Goal: Task Accomplishment & Management: Manage account settings

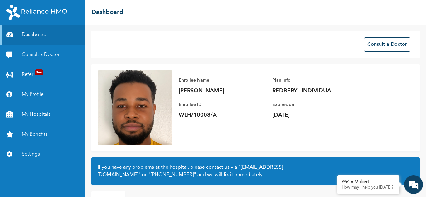
scroll to position [35, 0]
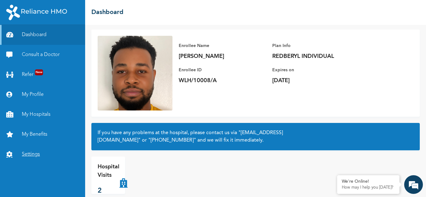
click at [37, 156] on link "Settings" at bounding box center [42, 155] width 85 height 20
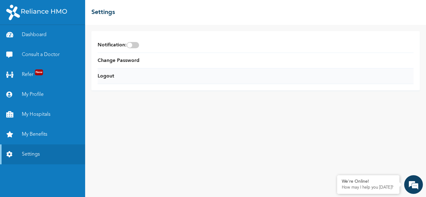
click at [126, 74] on li "Logout" at bounding box center [256, 77] width 316 height 16
click at [113, 78] on link "Logout" at bounding box center [106, 76] width 17 height 7
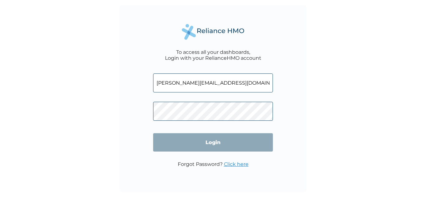
click at [224, 83] on input "micheal.wanneka@gmail.com" at bounding box center [213, 83] width 120 height 19
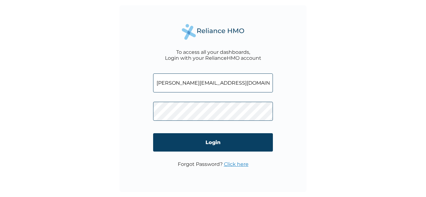
click at [224, 83] on input "micheal.wanneka@gmail.com" at bounding box center [213, 83] width 120 height 19
type input "m"
type input "frank.wanneka@gmail.com"
click at [202, 167] on p "Forgot Password? Click here" at bounding box center [213, 164] width 71 height 6
click at [238, 162] on link "Click here" at bounding box center [236, 164] width 25 height 6
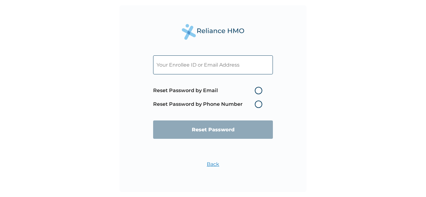
click at [258, 91] on label "Reset Password by Email" at bounding box center [209, 90] width 112 height 7
click at [256, 91] on input "Reset Password by Email" at bounding box center [251, 91] width 10 height 10
radio input "true"
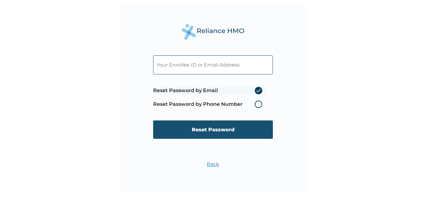
click at [250, 127] on input "Reset Password" at bounding box center [213, 130] width 120 height 18
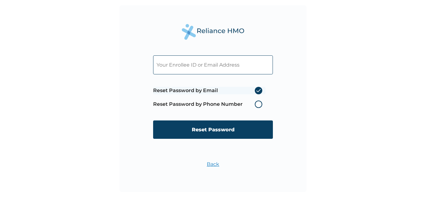
click at [203, 63] on input "text" at bounding box center [213, 64] width 120 height 19
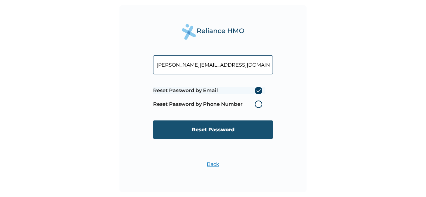
type input "frank.wanneka@gmail.com"
click at [217, 125] on input "Reset Password" at bounding box center [213, 130] width 120 height 18
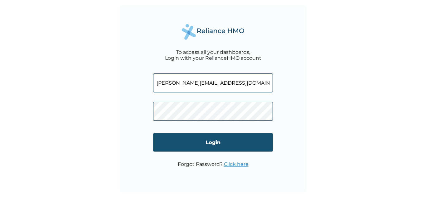
click at [213, 141] on input "Login" at bounding box center [213, 142] width 120 height 18
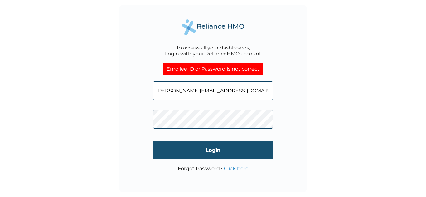
click at [220, 157] on input "Login" at bounding box center [213, 150] width 120 height 18
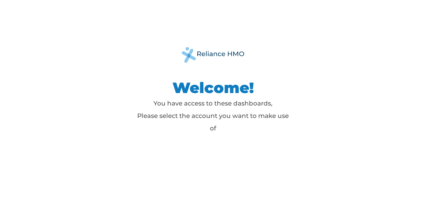
click at [261, 109] on p "You have access to these dashboards, Please select the account you want to make…" at bounding box center [213, 115] width 156 height 37
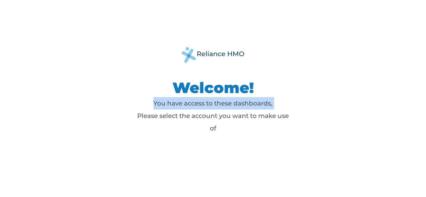
click at [261, 109] on p "You have access to these dashboards, Please select the account you want to make…" at bounding box center [213, 115] width 156 height 37
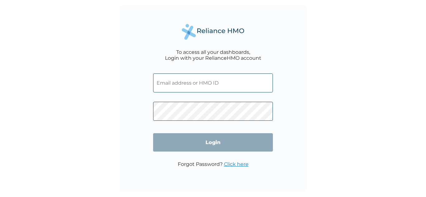
type input "micheal.wanneka@gmail.com"
click at [214, 89] on input "micheal.wanneka@gmail.com" at bounding box center [213, 83] width 120 height 19
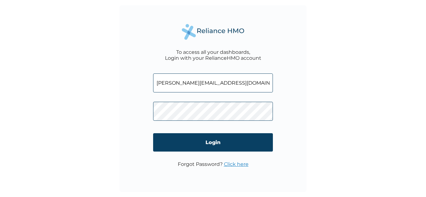
click at [214, 89] on input "micheal.wanneka@gmail.com" at bounding box center [213, 83] width 120 height 19
click at [232, 83] on input "[PERSON_NAME][EMAIL_ADDRESS][DOMAIN_NAME]" at bounding box center [213, 83] width 120 height 19
type input "frank.wanneka@gmail.com"
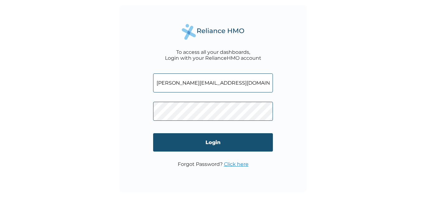
click at [223, 134] on input "Login" at bounding box center [213, 142] width 120 height 18
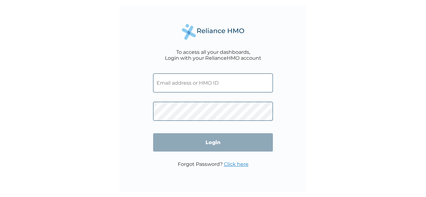
type input "[PERSON_NAME][EMAIL_ADDRESS][DOMAIN_NAME]"
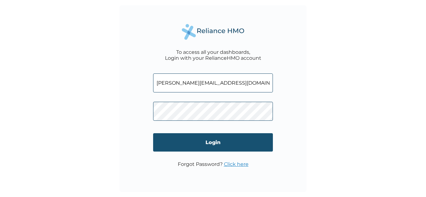
click at [229, 140] on input "Login" at bounding box center [213, 142] width 120 height 18
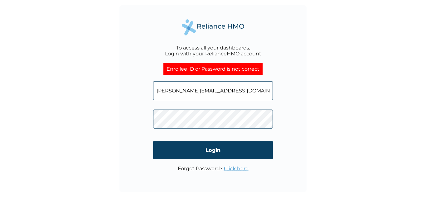
click input "Login" at bounding box center [213, 150] width 120 height 18
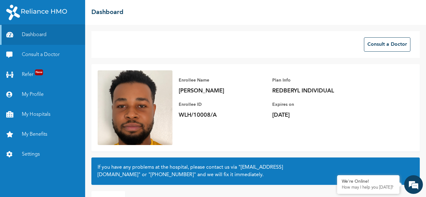
drag, startPoint x: 419, startPoint y: 77, endPoint x: 425, endPoint y: 77, distance: 6.6
click at [425, 77] on div "Consult a Doctor Enrollee Name [PERSON_NAME] Enrollee ID WLH/10008/A Plan Info …" at bounding box center [255, 111] width 340 height 172
